Goal: Task Accomplishment & Management: Use online tool/utility

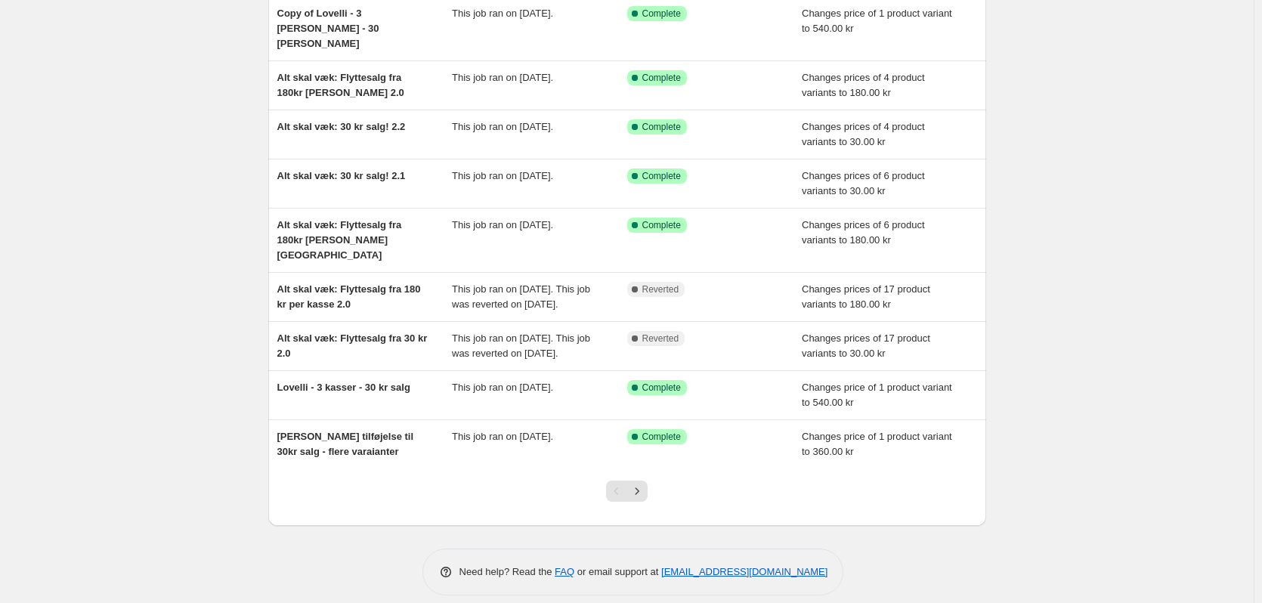
scroll to position [206, 0]
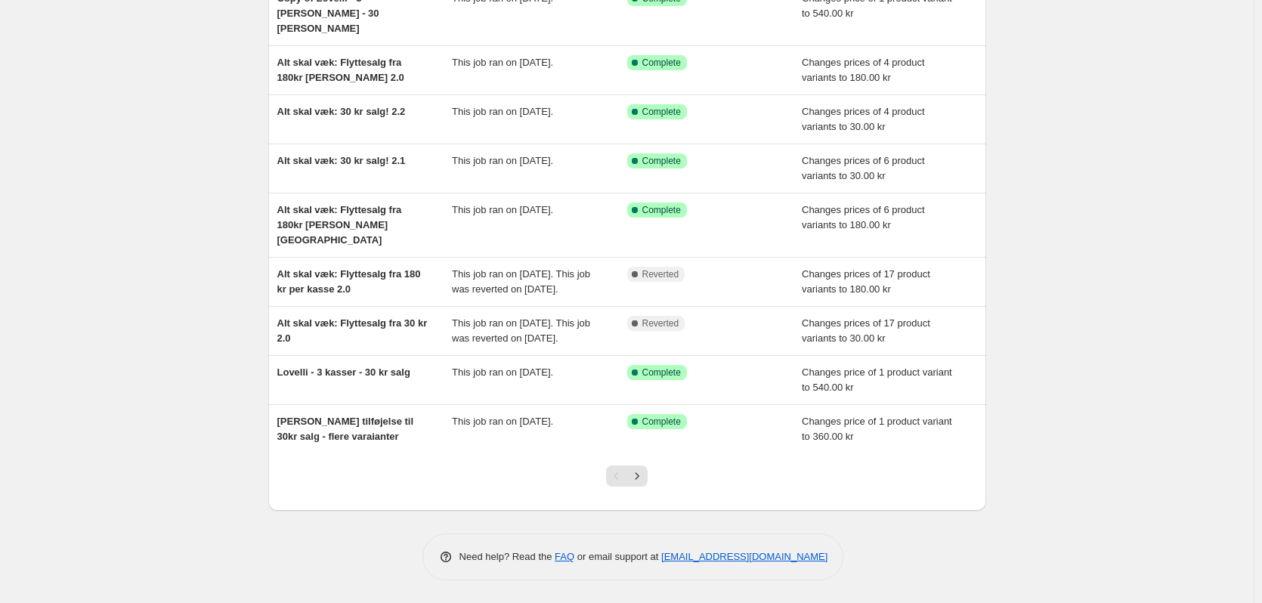
click at [652, 482] on div at bounding box center [626, 482] width 61 height 57
click at [643, 482] on icon "Next" at bounding box center [637, 476] width 15 height 15
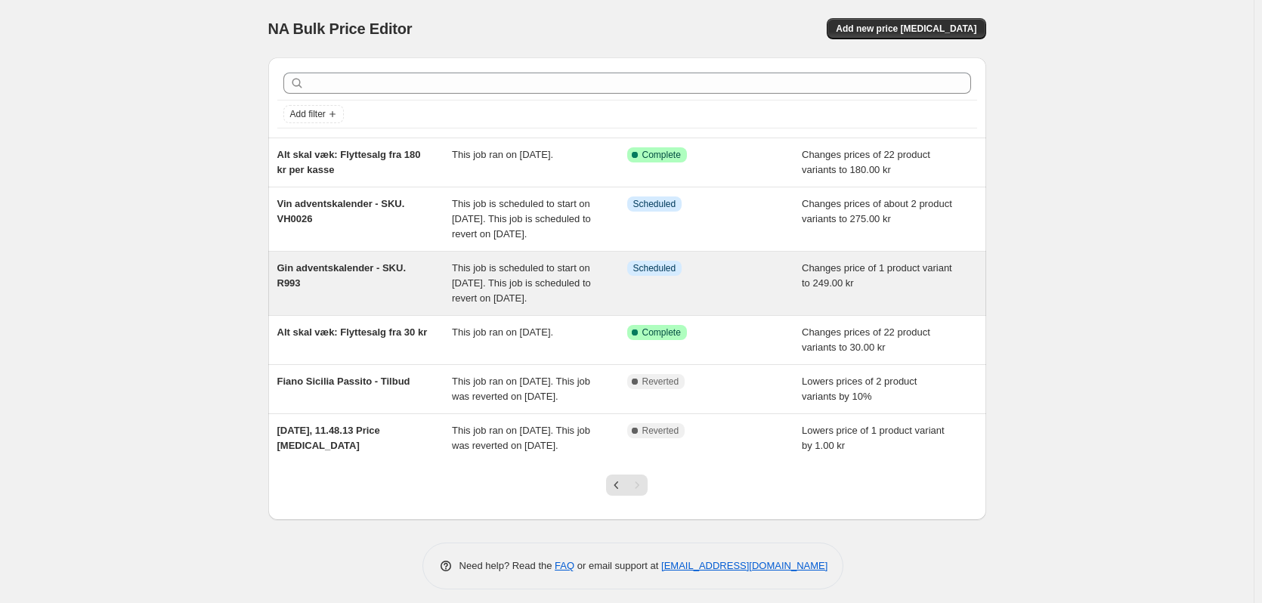
click at [370, 306] on div "Gin adventskalender - SKU. R993" at bounding box center [364, 283] width 175 height 45
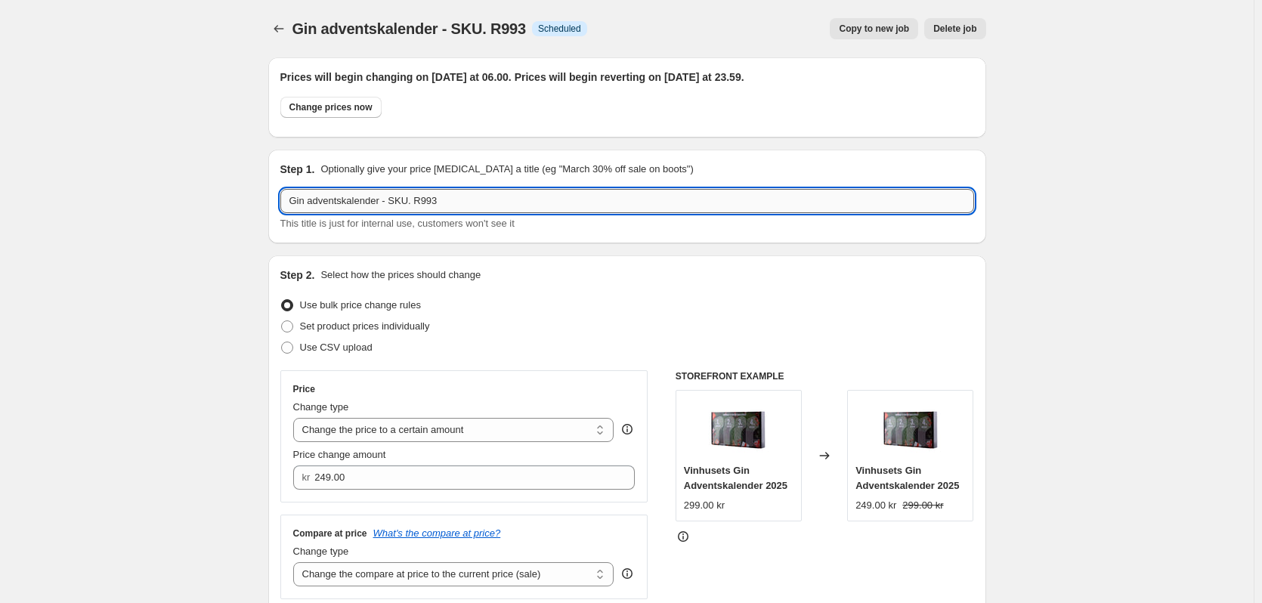
click at [499, 200] on input "Gin adventskalender - SKU. R993" at bounding box center [627, 201] width 694 height 24
drag, startPoint x: 452, startPoint y: 204, endPoint x: 413, endPoint y: 205, distance: 38.6
click at [413, 205] on input "Gin adventskalender - SKU. R993" at bounding box center [627, 201] width 694 height 24
paste input "12030"
type input "Gin adventskalender - SKU. 12030"
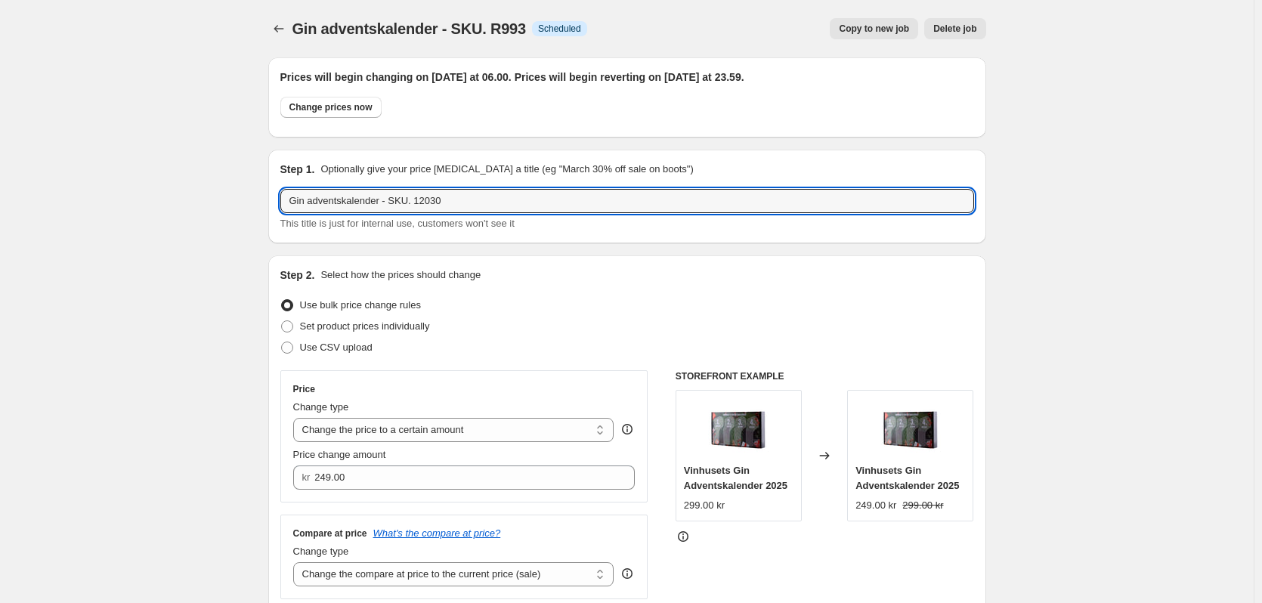
click at [562, 316] on div "Set product prices individually" at bounding box center [627, 326] width 694 height 21
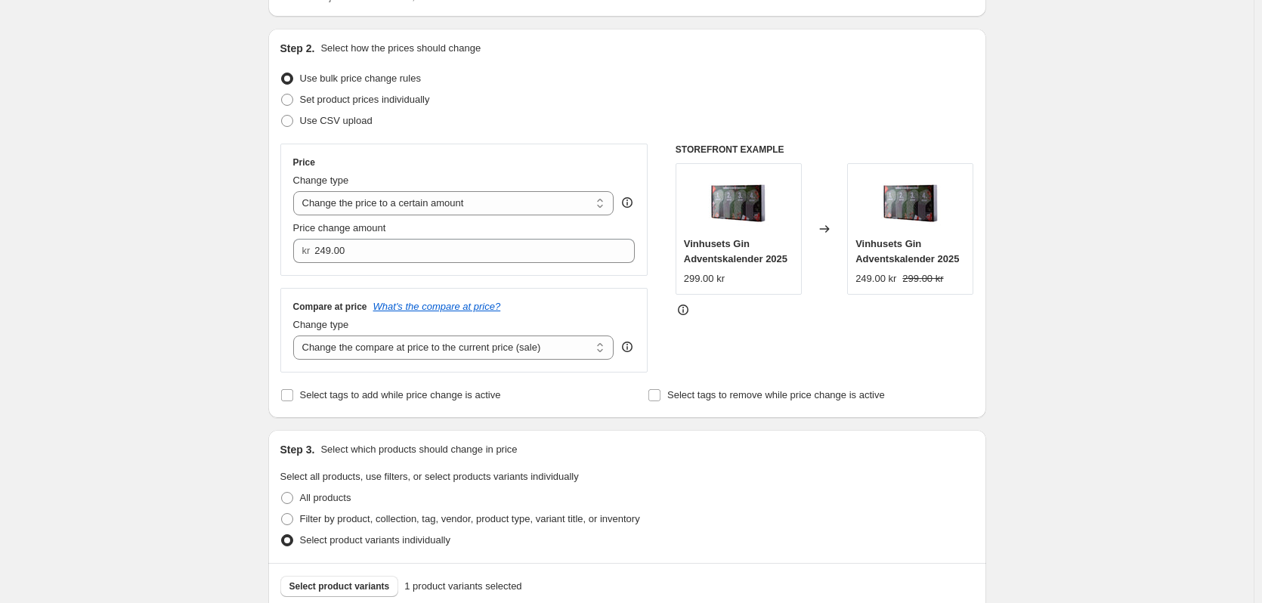
scroll to position [302, 0]
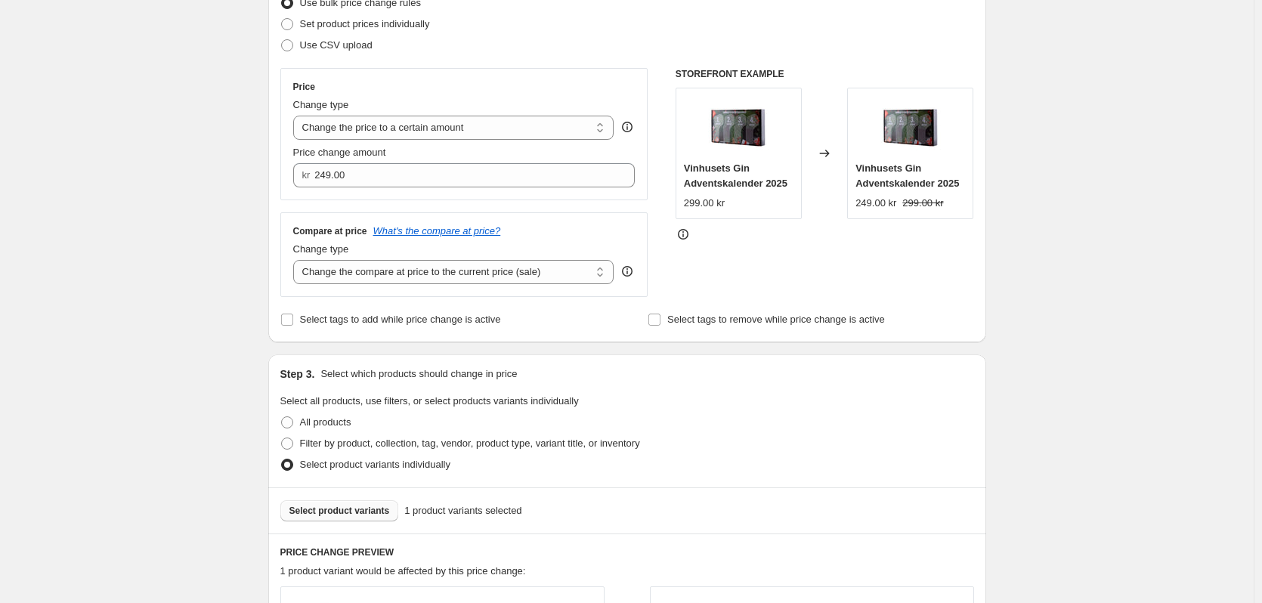
click at [371, 516] on span "Select product variants" at bounding box center [340, 511] width 101 height 12
click at [203, 320] on div "Gin adventskalender - SKU. R993. This page is ready Gin adventskalender - SKU. …" at bounding box center [627, 477] width 1254 height 1559
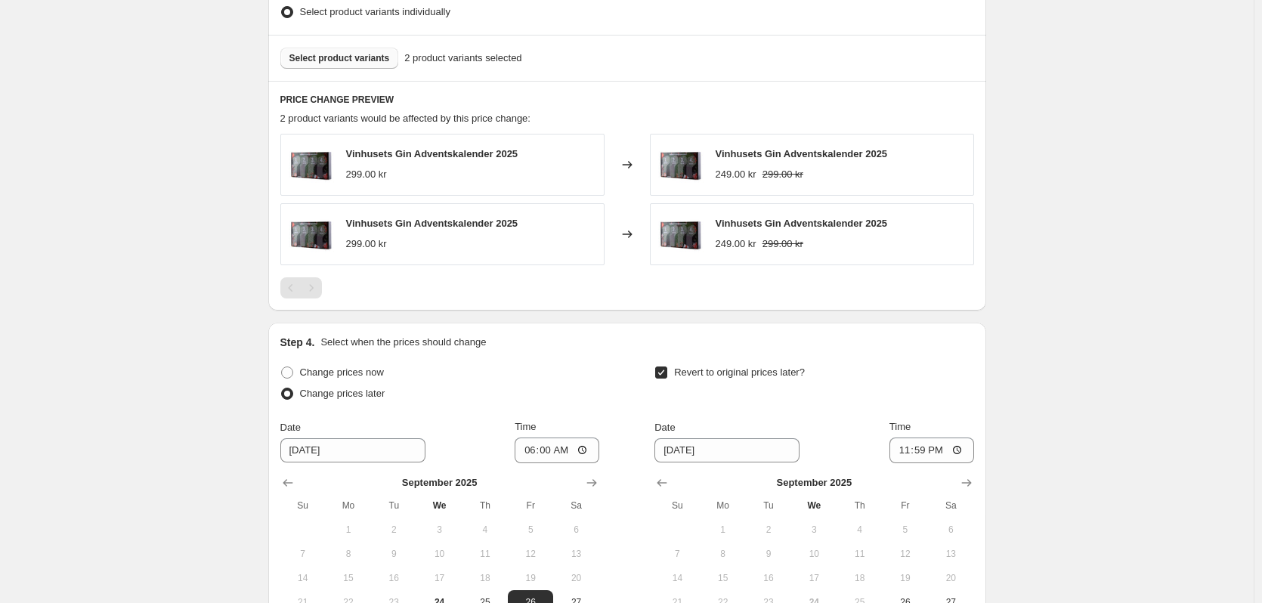
scroll to position [907, 0]
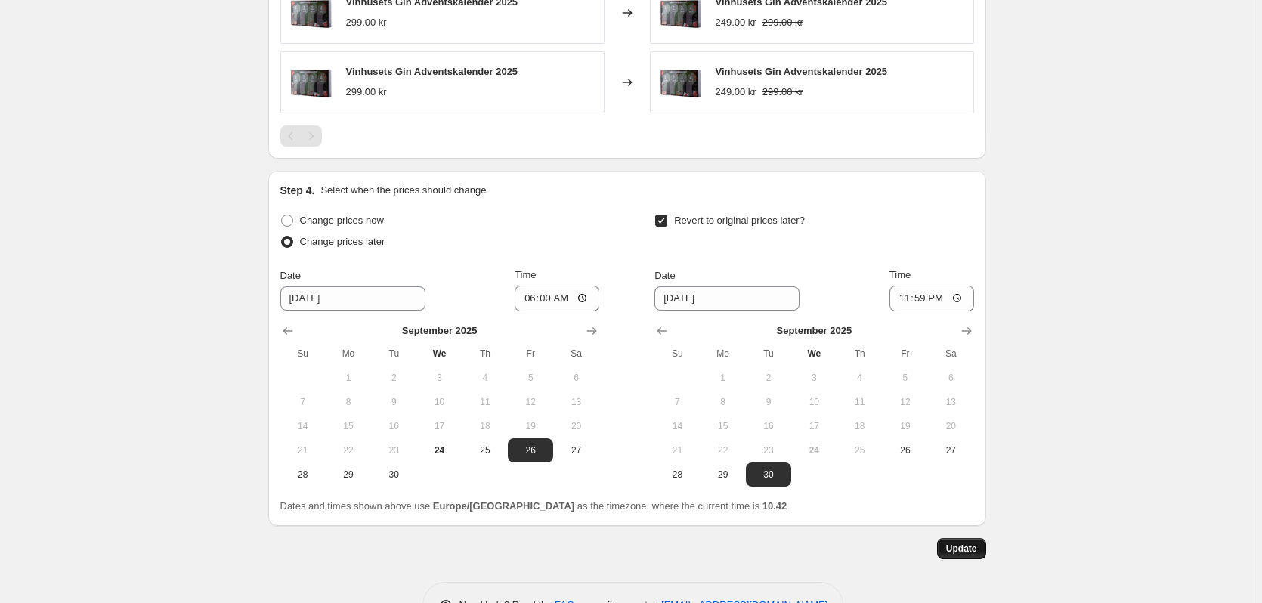
click at [977, 553] on span "Update" at bounding box center [961, 549] width 31 height 12
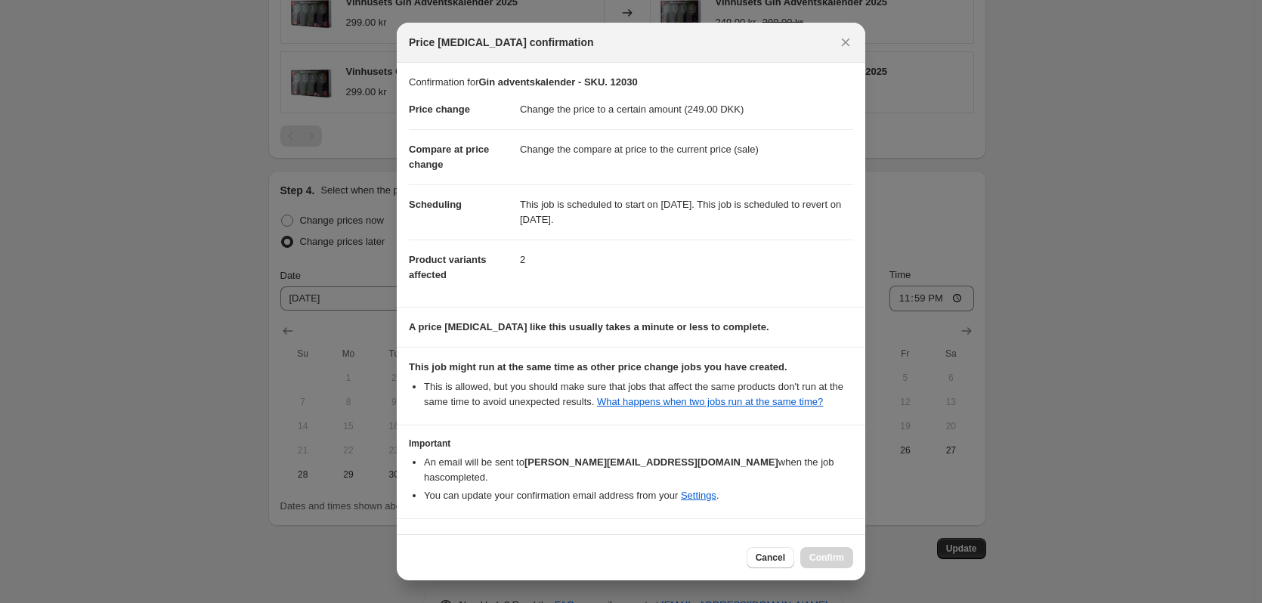
scroll to position [30, 0]
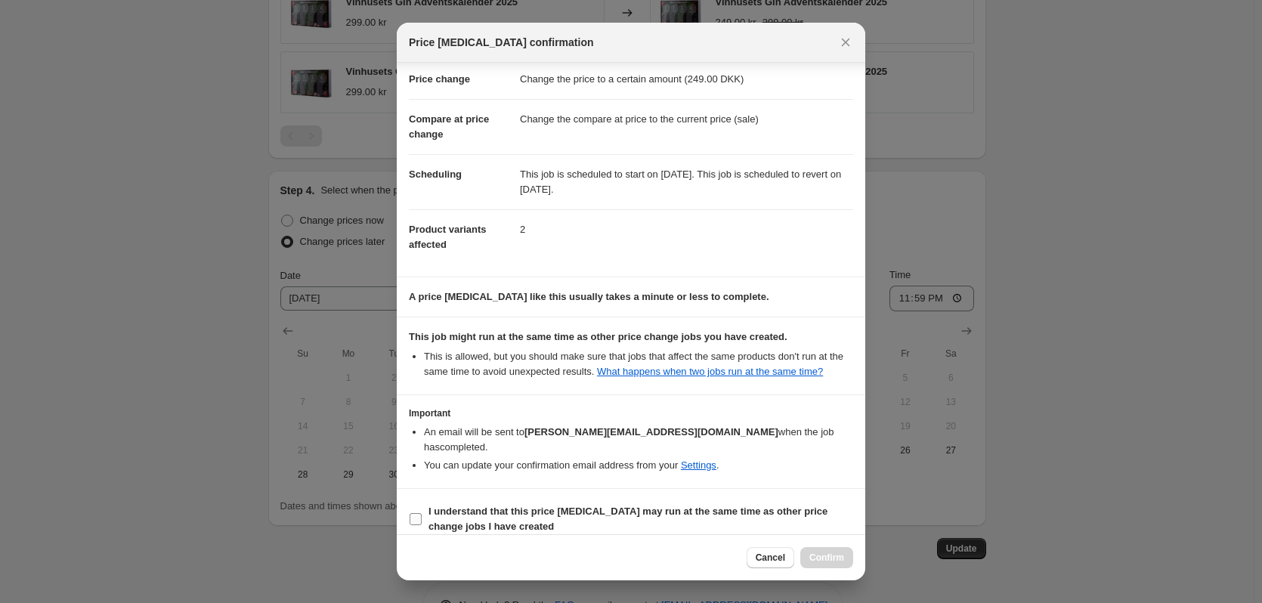
drag, startPoint x: 416, startPoint y: 506, endPoint x: 425, endPoint y: 513, distance: 10.9
click at [417, 513] on input "I understand that this price [MEDICAL_DATA] may run at the same time as other p…" at bounding box center [416, 519] width 12 height 12
checkbox input "true"
click at [811, 560] on span "Confirm" at bounding box center [827, 558] width 35 height 12
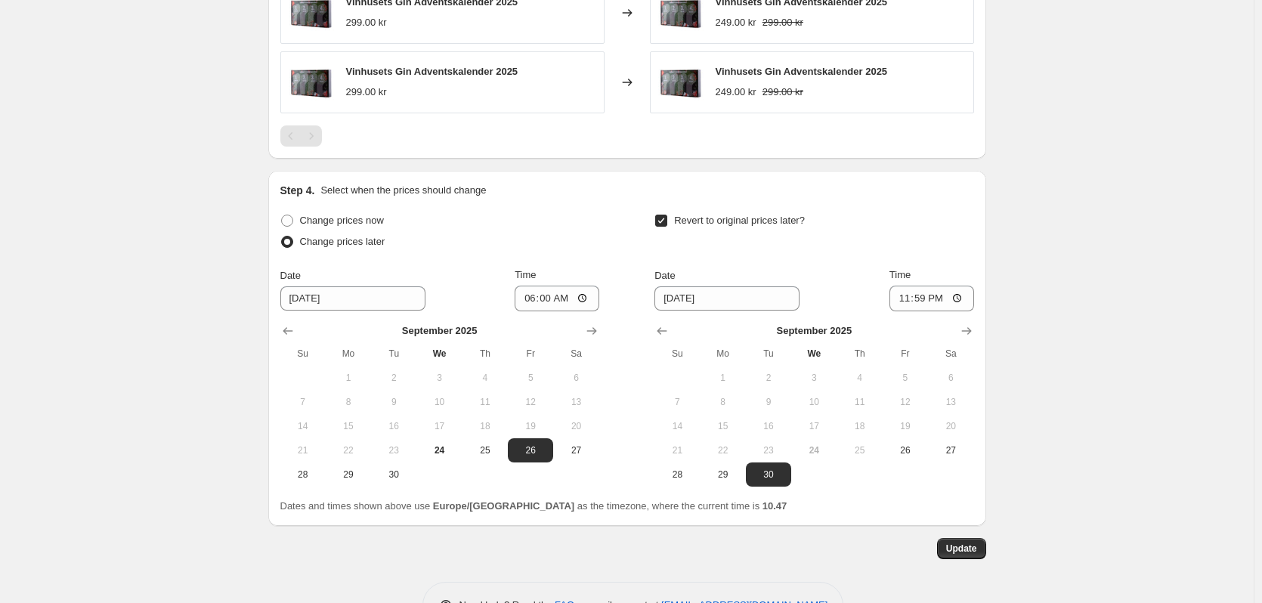
click at [977, 550] on span "Update" at bounding box center [961, 549] width 31 height 12
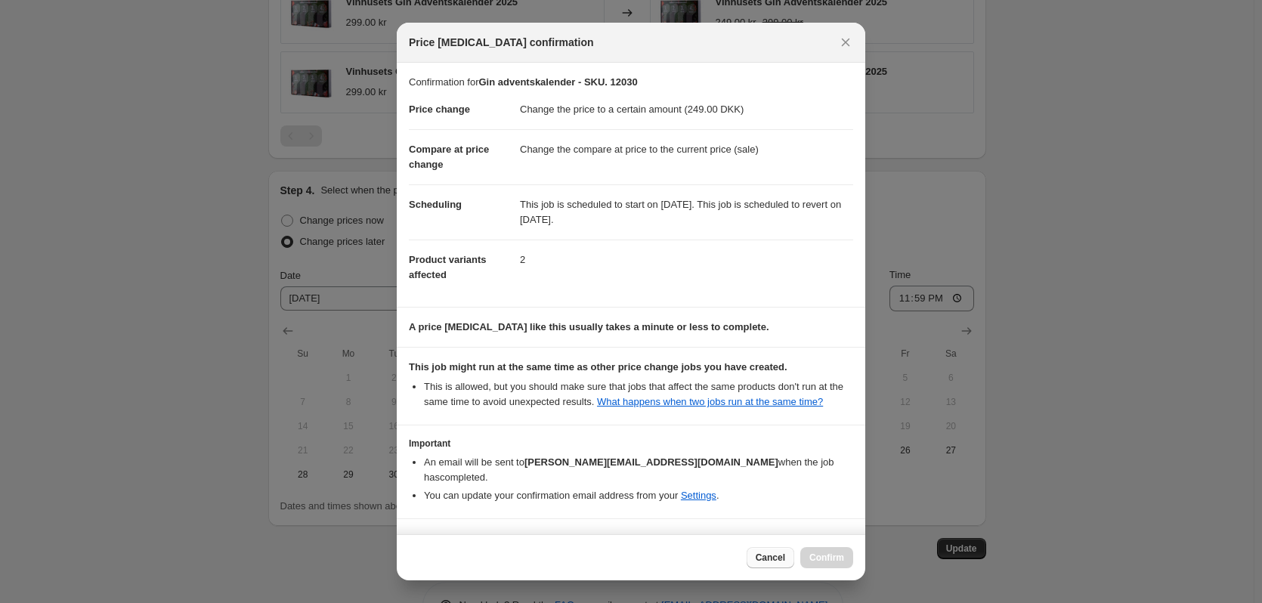
click at [777, 550] on button "Cancel" at bounding box center [771, 557] width 48 height 21
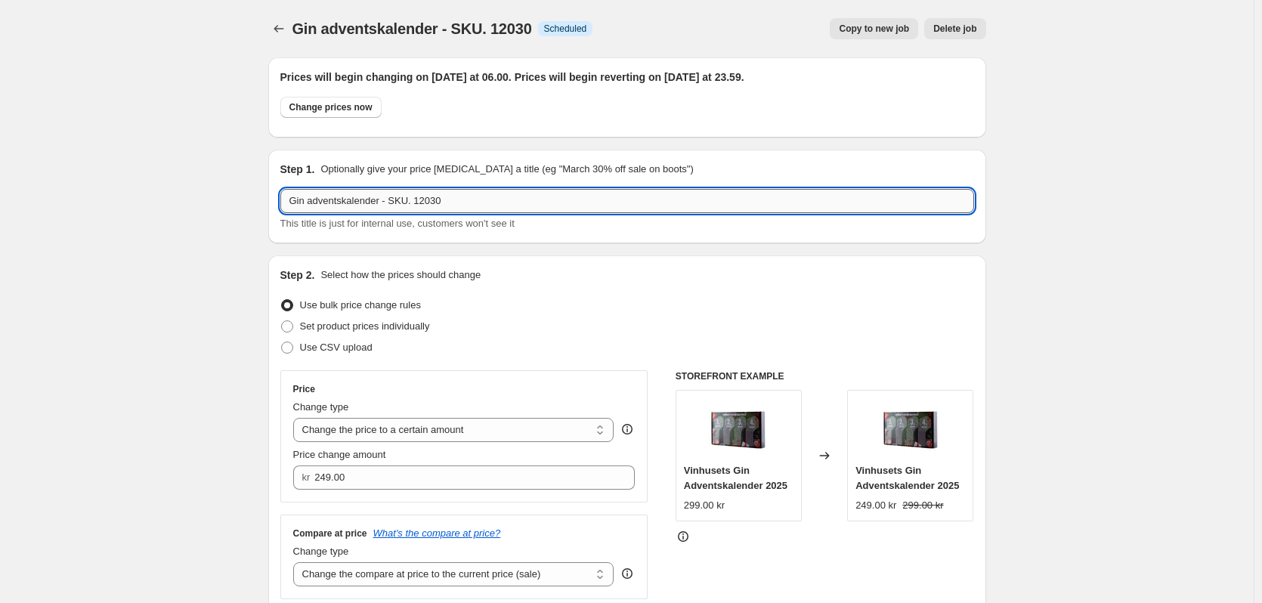
click at [473, 189] on input "Gin adventskalender - SKU. 12030" at bounding box center [627, 201] width 694 height 24
drag, startPoint x: 468, startPoint y: 199, endPoint x: 444, endPoint y: 200, distance: 24.2
click at [444, 200] on input "Gin adventskalender - SKU. 12030" at bounding box center [627, 201] width 694 height 24
click at [449, 200] on input "Gin adventskalender - SKU. 12030" at bounding box center [627, 201] width 694 height 24
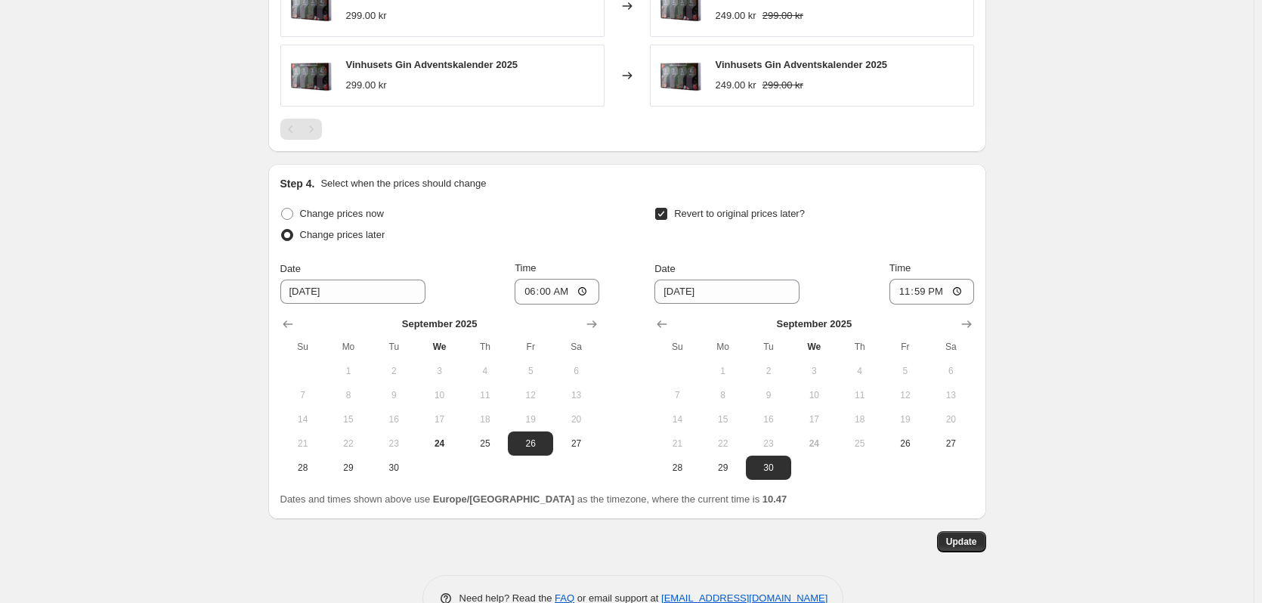
scroll to position [956, 0]
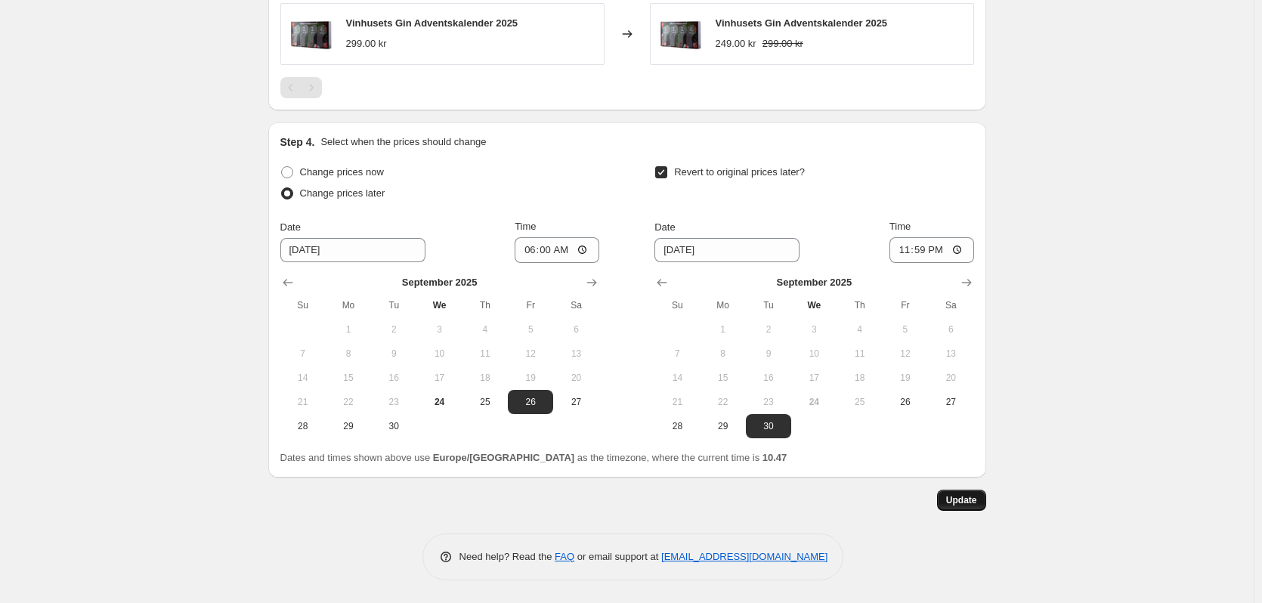
type input "Gin adventskalender - SKU. 12030 /r993"
click at [968, 504] on span "Update" at bounding box center [961, 500] width 31 height 12
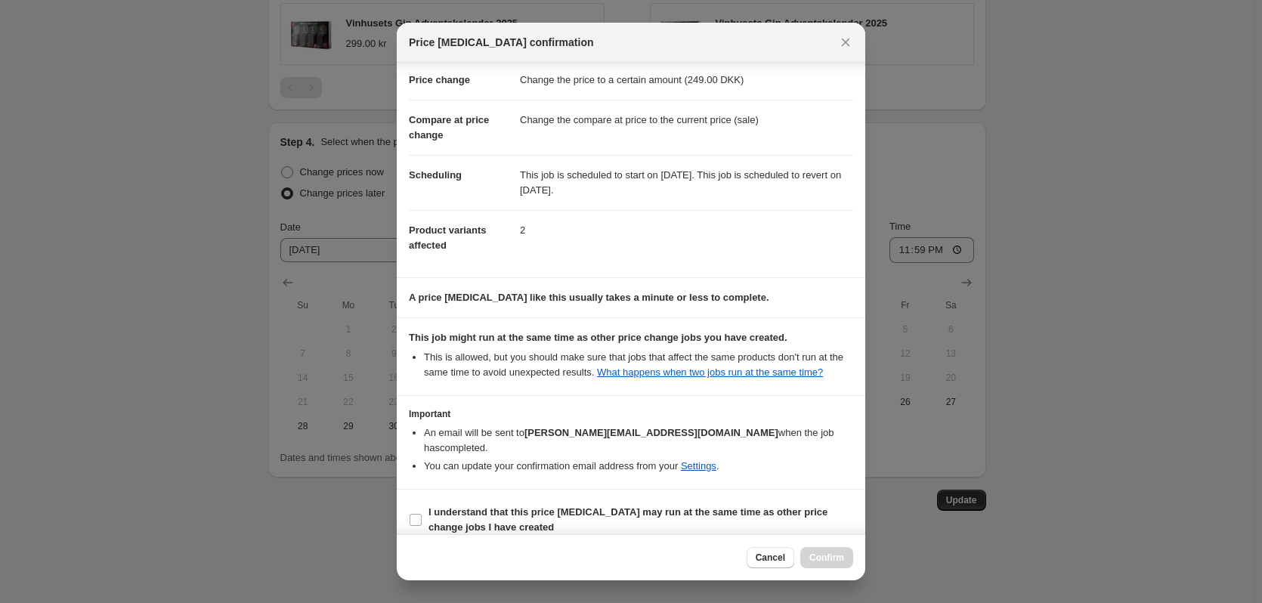
scroll to position [30, 0]
click at [413, 513] on input "I understand that this price [MEDICAL_DATA] may run at the same time as other p…" at bounding box center [416, 519] width 12 height 12
checkbox input "true"
click at [834, 565] on button "Confirm" at bounding box center [827, 557] width 53 height 21
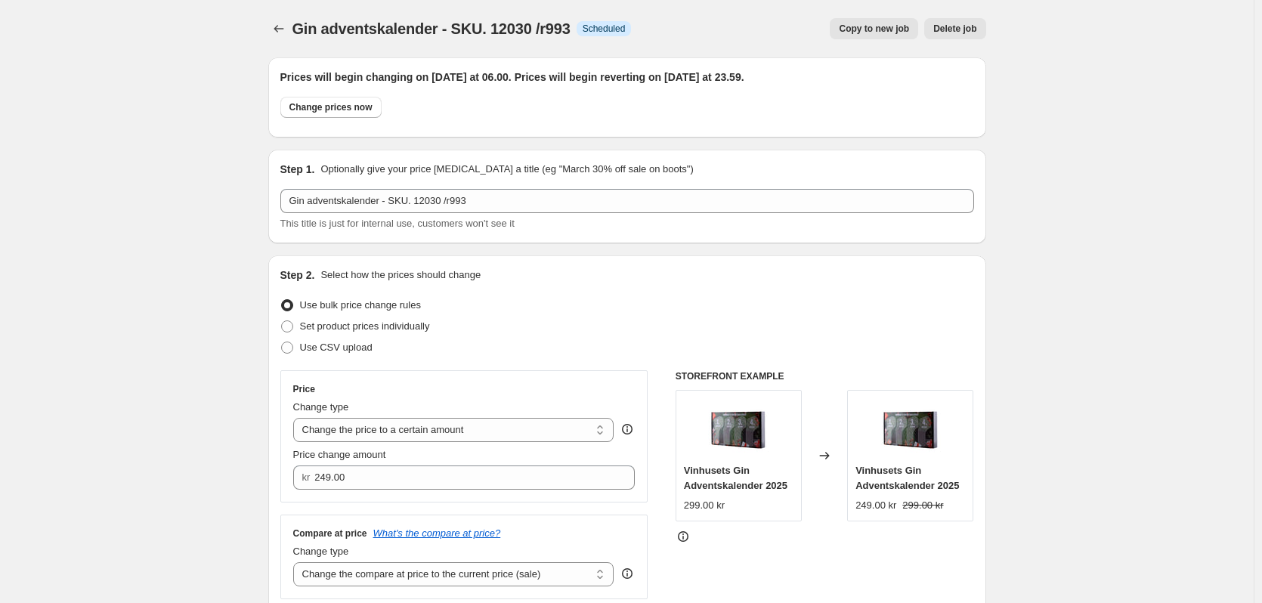
scroll to position [956, 0]
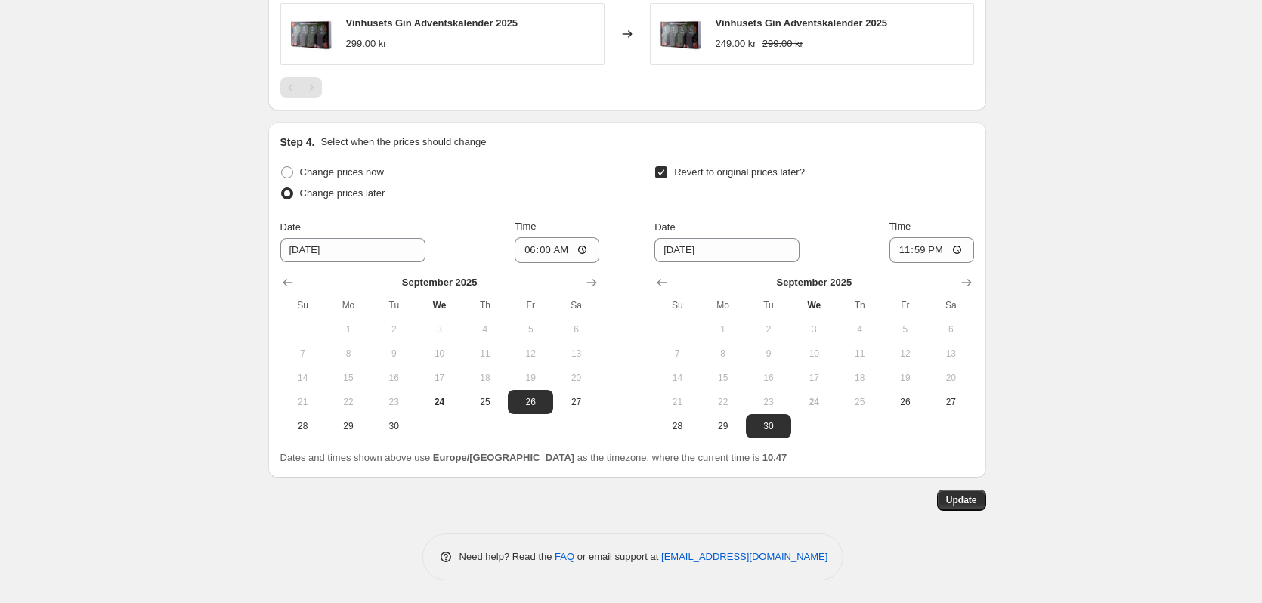
click at [958, 510] on button "Update" at bounding box center [961, 500] width 49 height 21
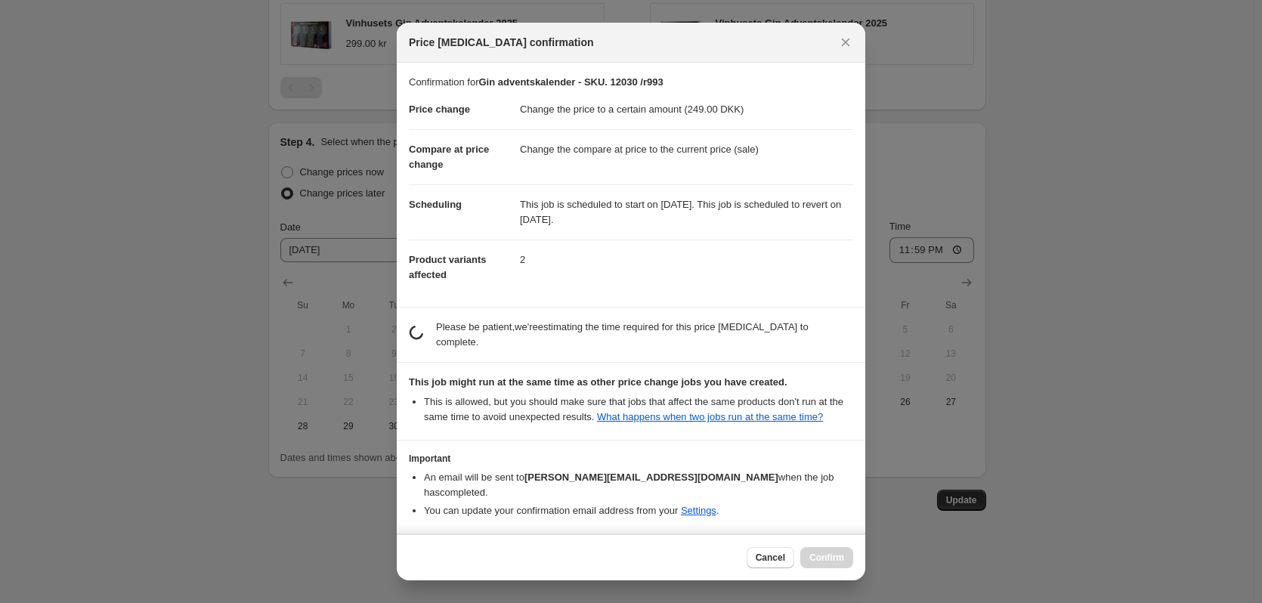
scroll to position [0, 0]
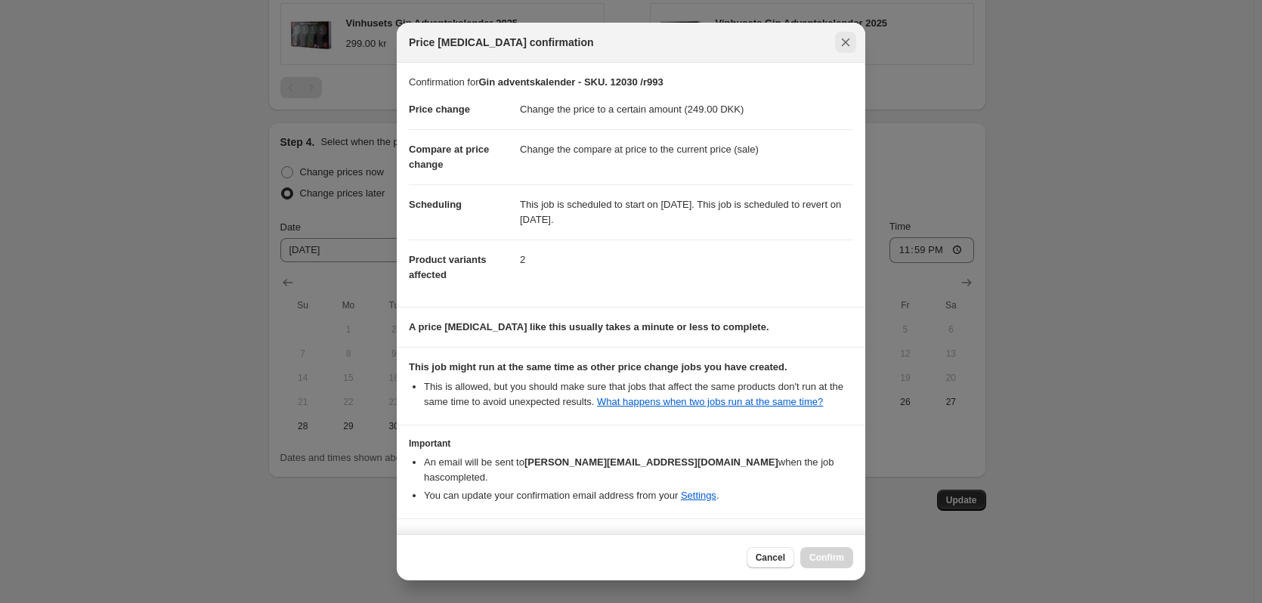
click at [848, 39] on icon "Close" at bounding box center [846, 43] width 8 height 8
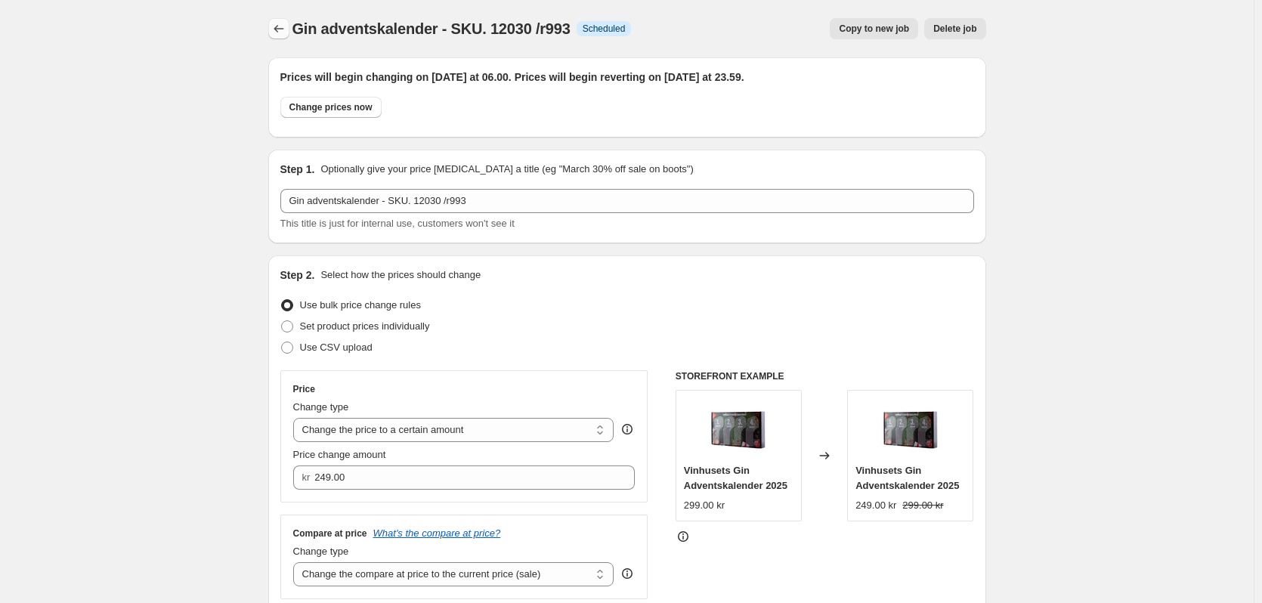
click at [286, 26] on icon "Price change jobs" at bounding box center [278, 28] width 15 height 15
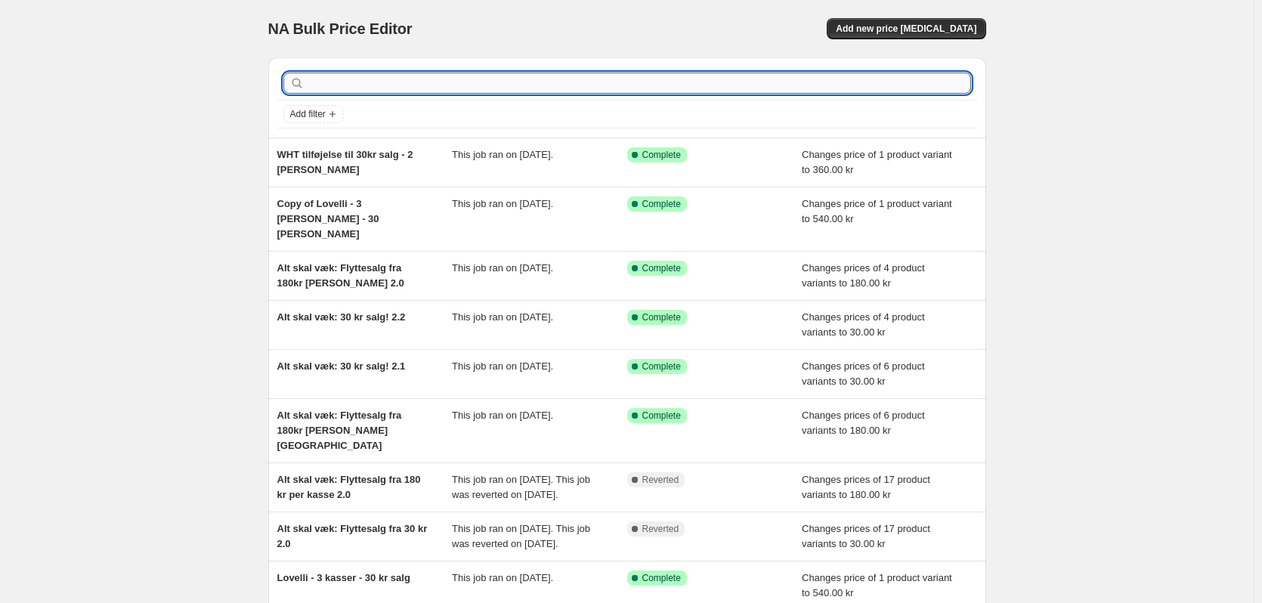
click at [363, 79] on input "text" at bounding box center [640, 83] width 664 height 21
type input "advent"
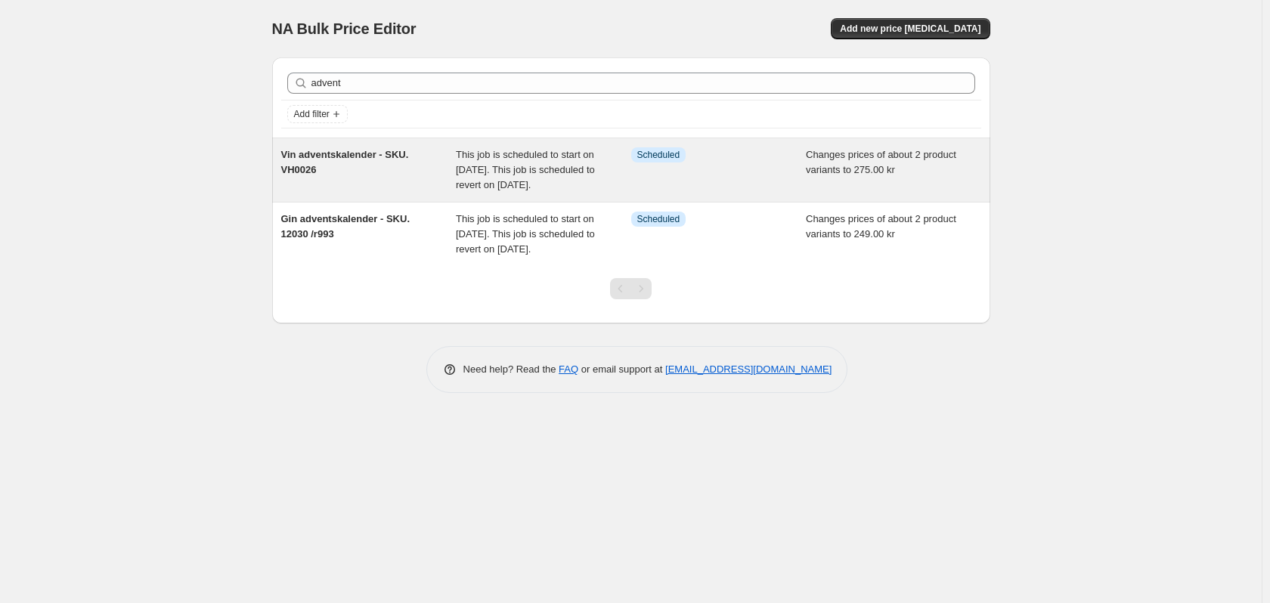
click at [349, 155] on span "Vin adventskalender - SKU. VH0026" at bounding box center [345, 162] width 128 height 26
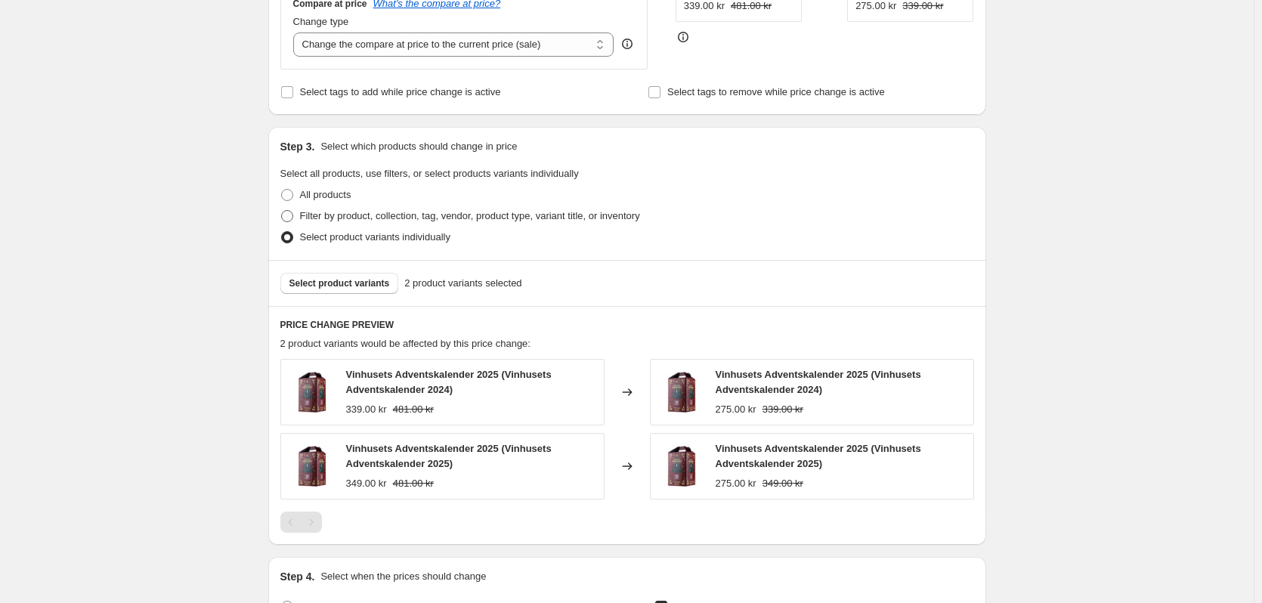
scroll to position [436, 0]
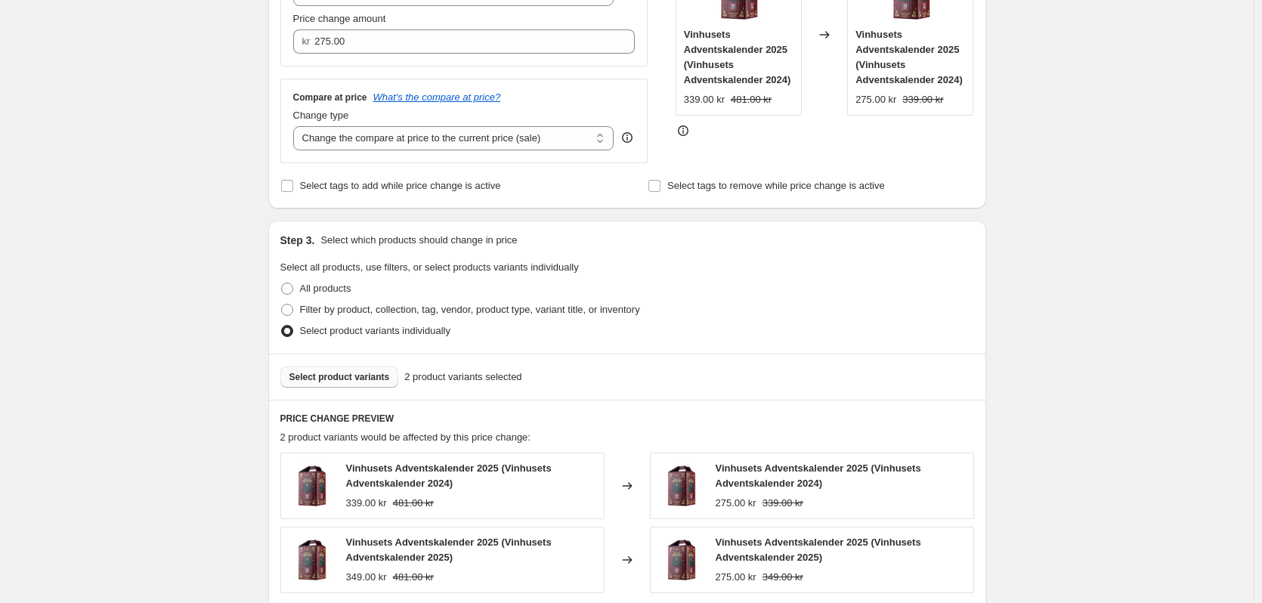
click at [372, 376] on span "Select product variants" at bounding box center [340, 377] width 101 height 12
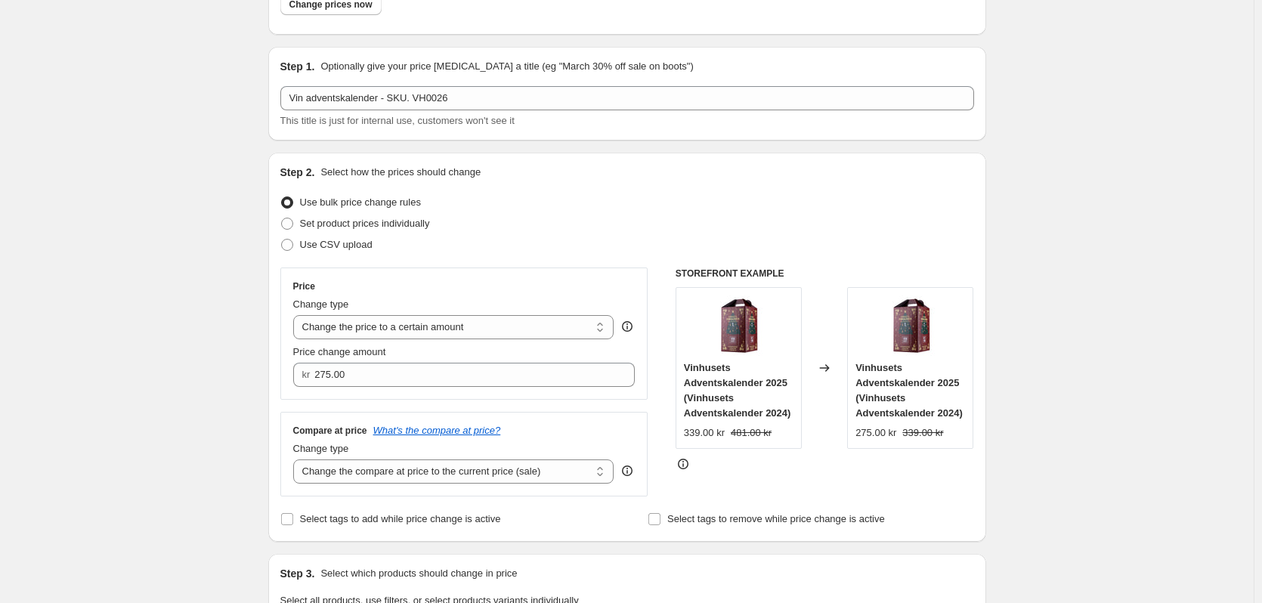
scroll to position [0, 0]
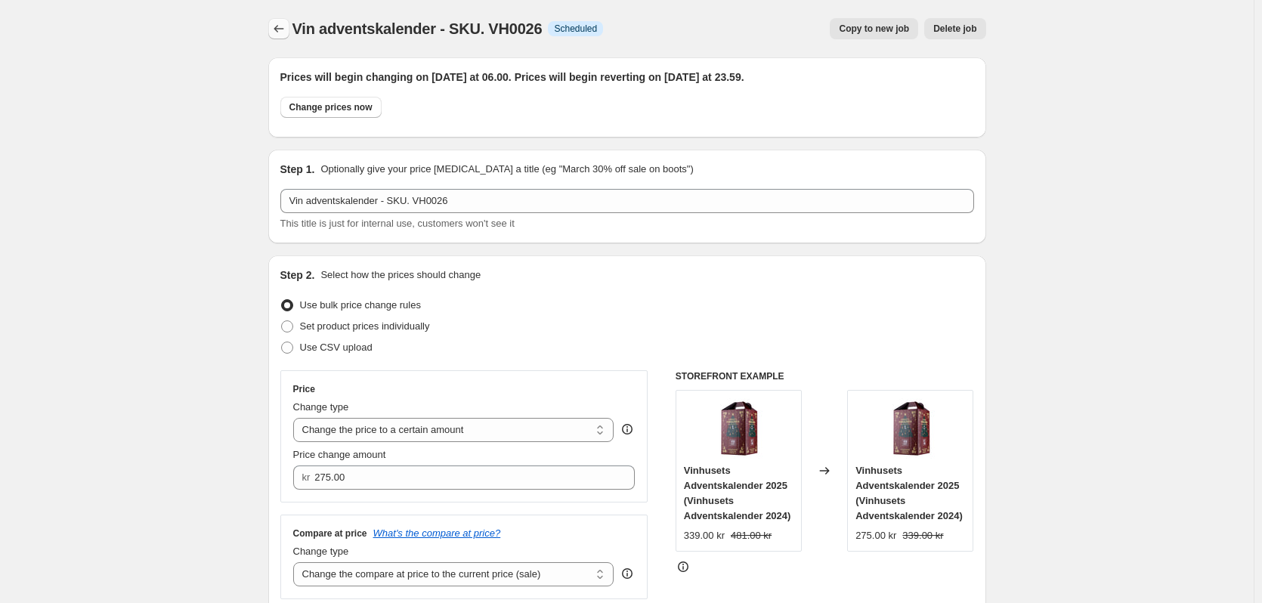
click at [286, 29] on icon "Price change jobs" at bounding box center [278, 28] width 15 height 15
